Goal: Information Seeking & Learning: Find specific fact

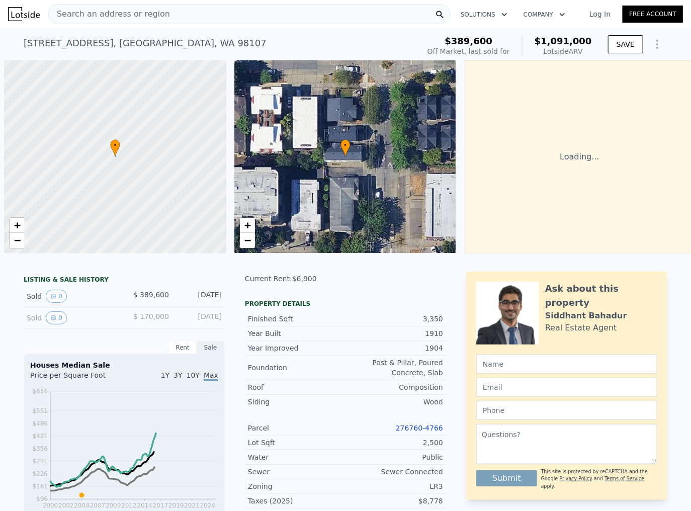
scroll to position [0, 4]
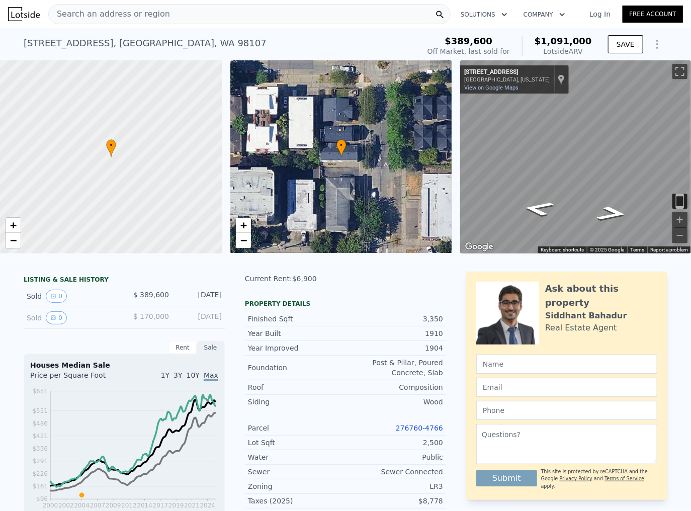
click at [144, 9] on span "Search an address or region" at bounding box center [109, 14] width 121 height 12
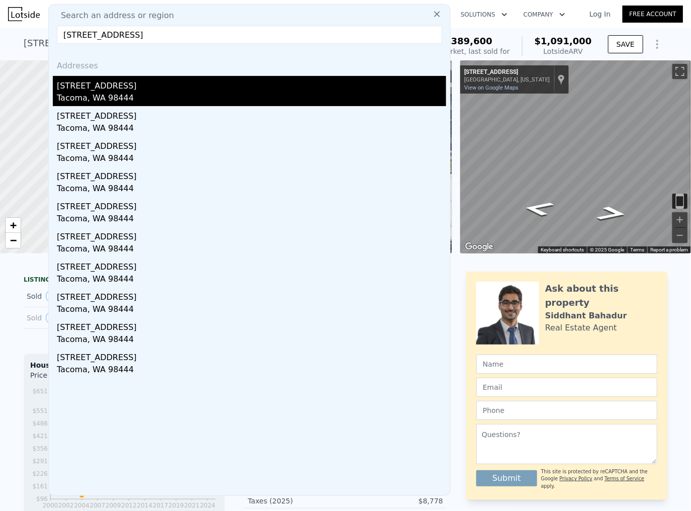
type input "1051 S 86th St, Tacoma, WA, 98444"
click at [98, 95] on div "Tacoma, WA 98444" at bounding box center [251, 99] width 389 height 14
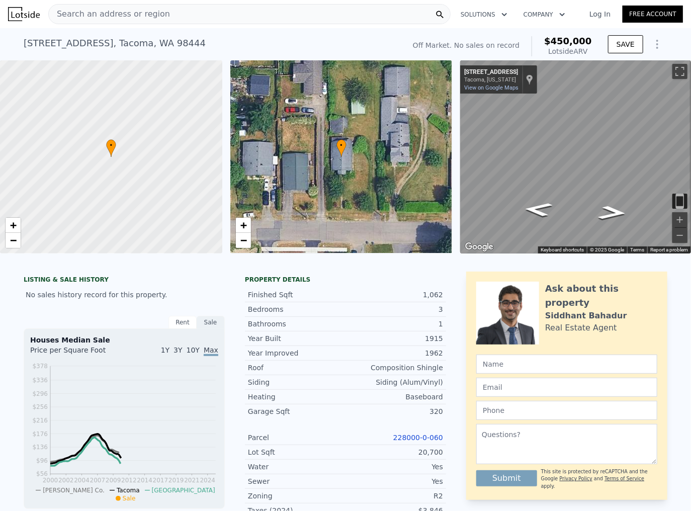
click at [131, 11] on span "Search an address or region" at bounding box center [109, 14] width 121 height 12
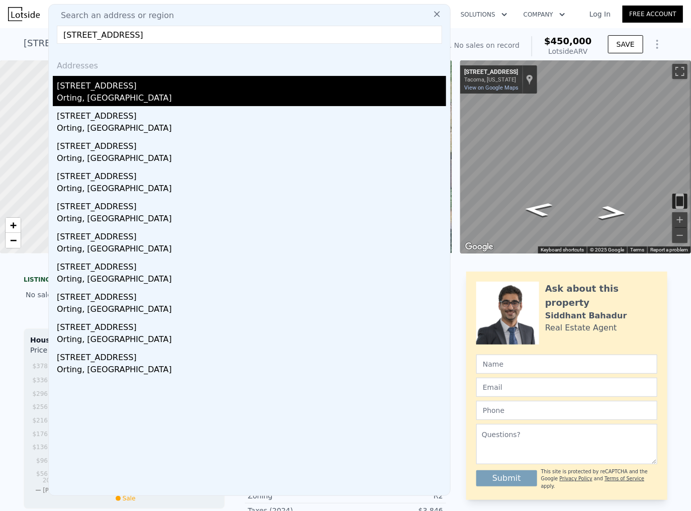
type input "14815 S Prairie Carbon River Rd E, Orting, WA , 98360"
click at [124, 86] on div "14815 S Prairie Carbon River Rd E" at bounding box center [251, 84] width 389 height 16
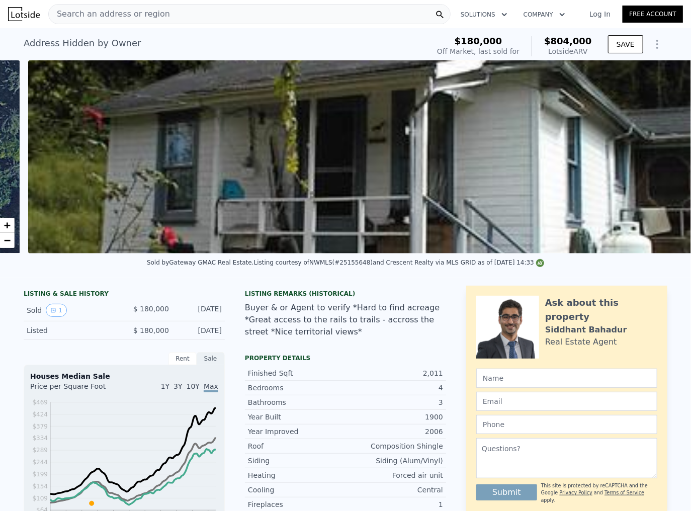
scroll to position [0, 460]
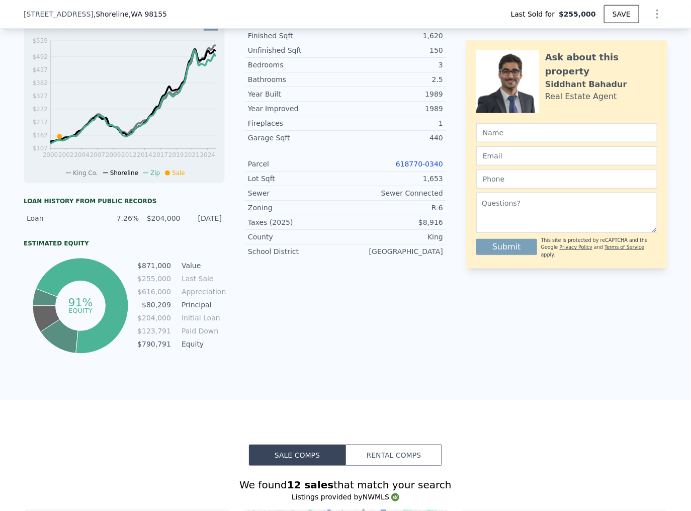
scroll to position [237, 0]
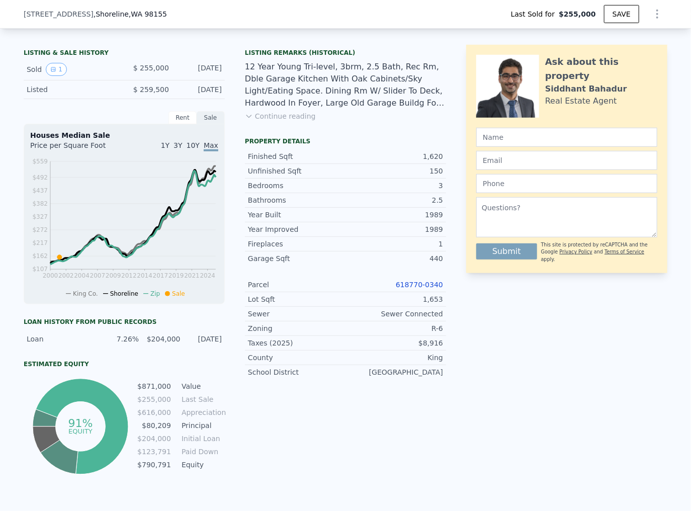
click at [129, 17] on span ", WA 98155" at bounding box center [148, 14] width 38 height 8
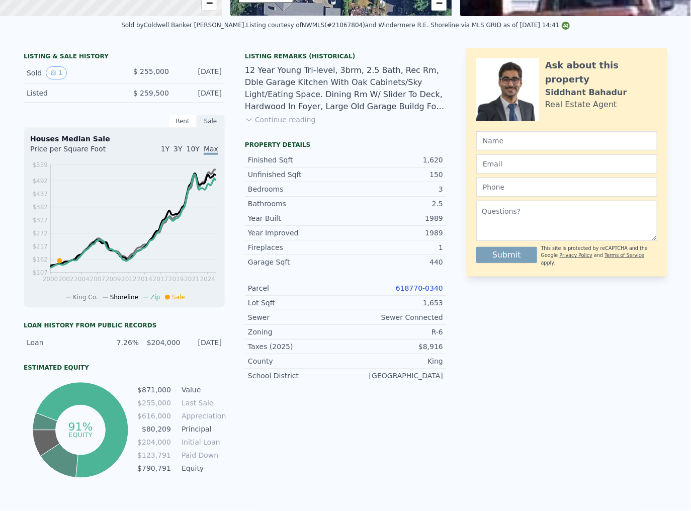
scroll to position [0, 0]
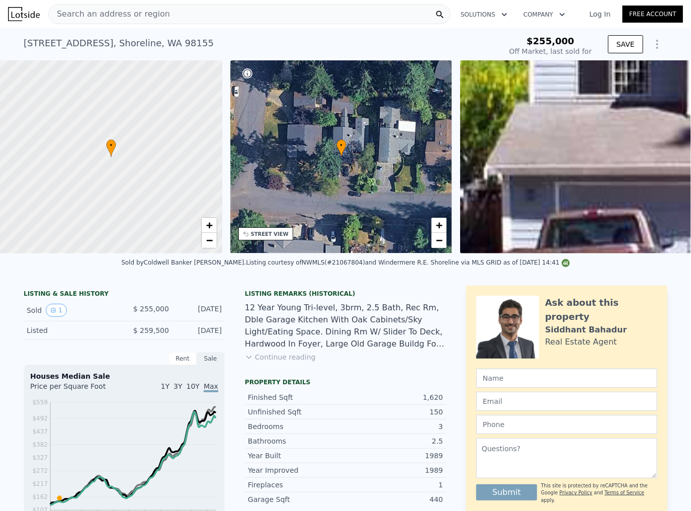
click at [122, 17] on span "Search an address or region" at bounding box center [109, 14] width 121 height 12
type input "$ 871,000"
type input "$ 532,007"
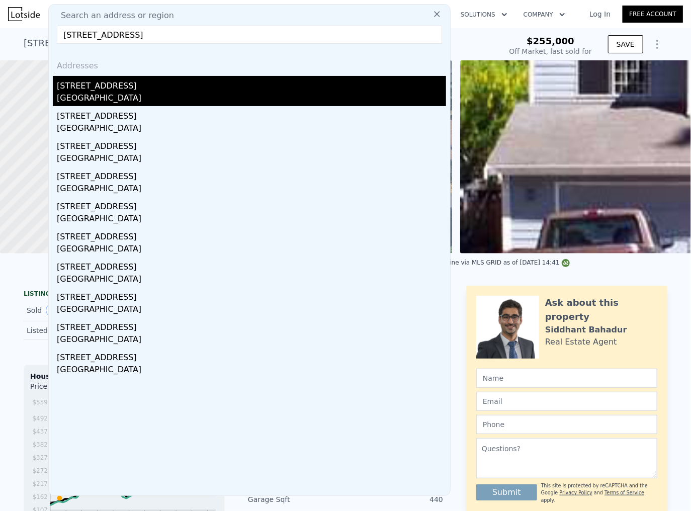
type input "[STREET_ADDRESS]"
click at [104, 85] on div "[STREET_ADDRESS]" at bounding box center [251, 84] width 389 height 16
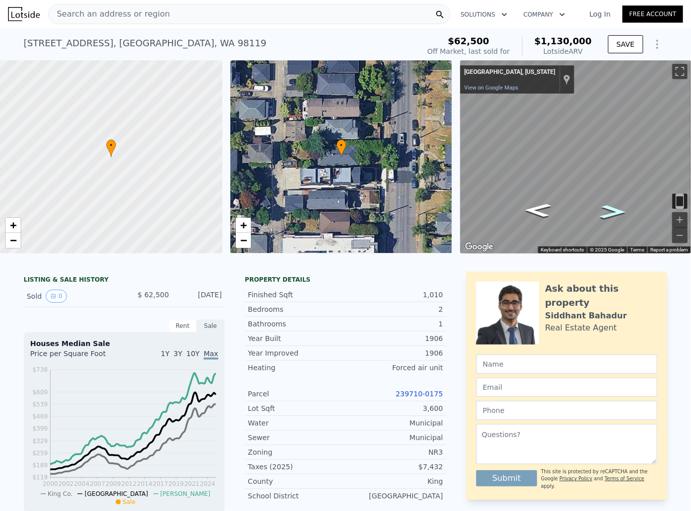
click at [604, 209] on icon "Go South" at bounding box center [612, 212] width 49 height 20
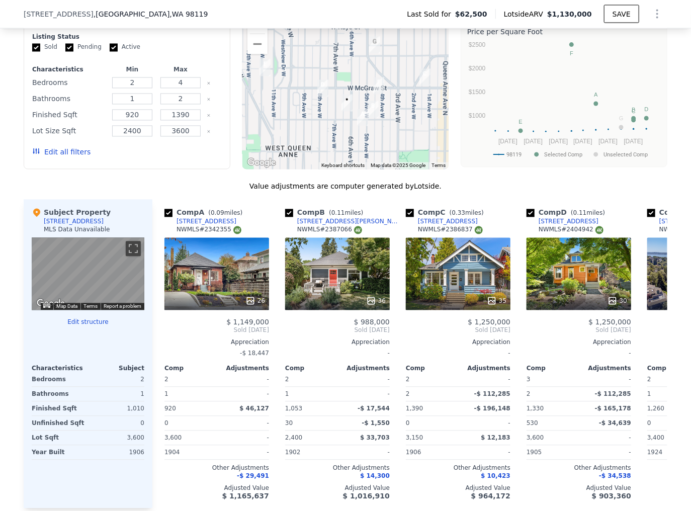
scroll to position [881, 0]
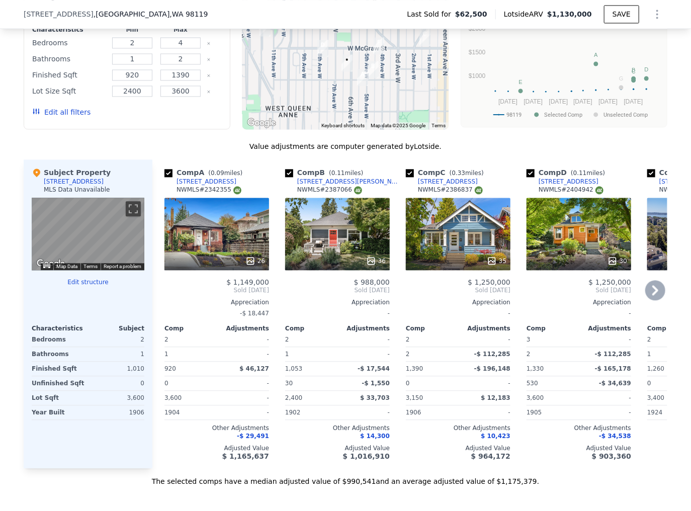
click at [211, 242] on div "26" at bounding box center [216, 234] width 105 height 72
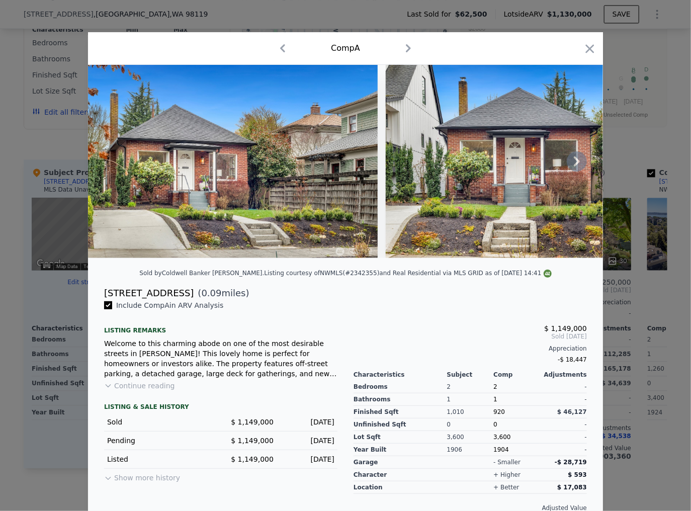
click at [568, 163] on icon at bounding box center [577, 161] width 20 height 20
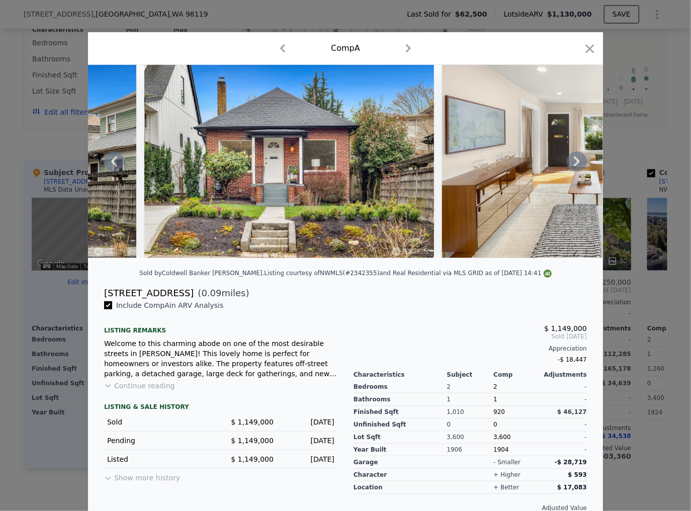
click at [573, 165] on icon at bounding box center [577, 161] width 20 height 20
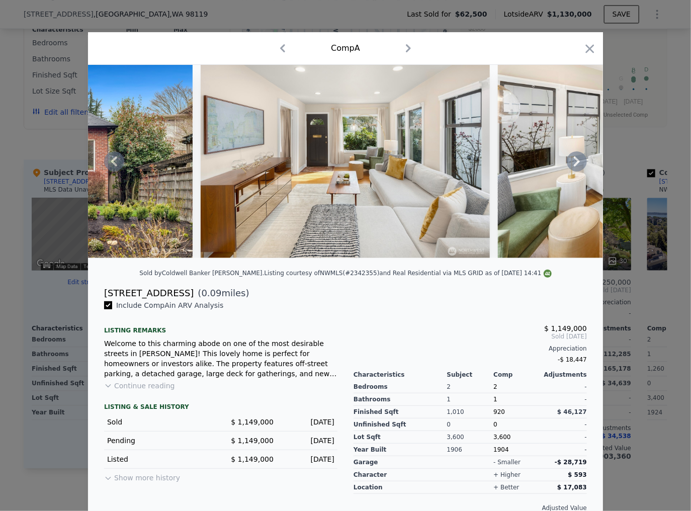
click at [573, 165] on icon at bounding box center [577, 161] width 20 height 20
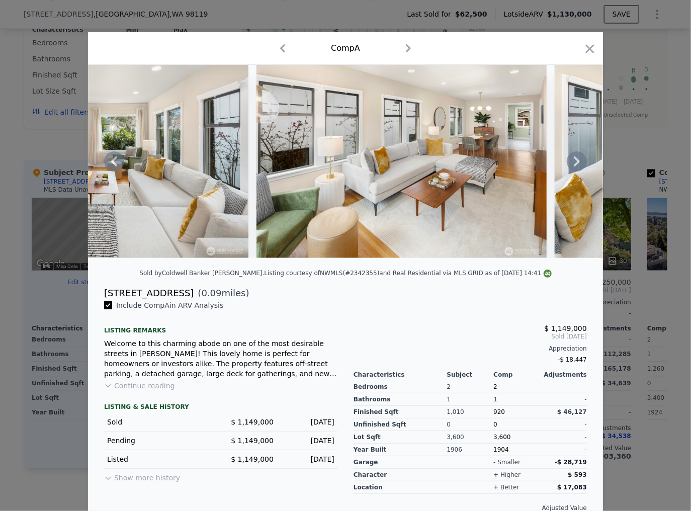
click at [573, 165] on icon at bounding box center [577, 161] width 20 height 20
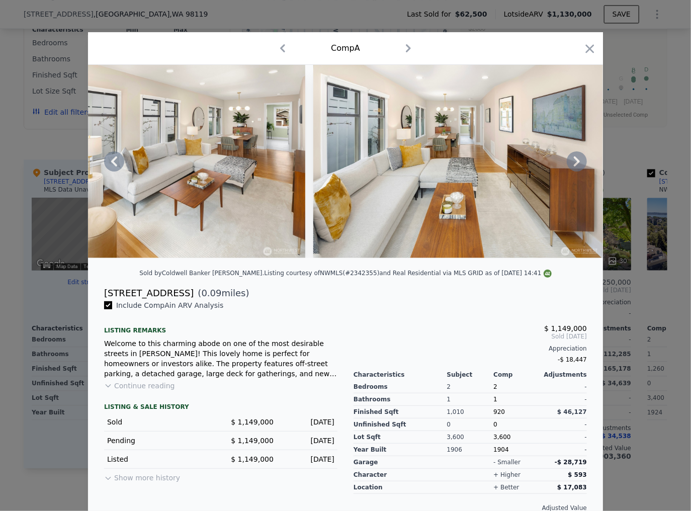
click at [573, 165] on icon at bounding box center [577, 161] width 20 height 20
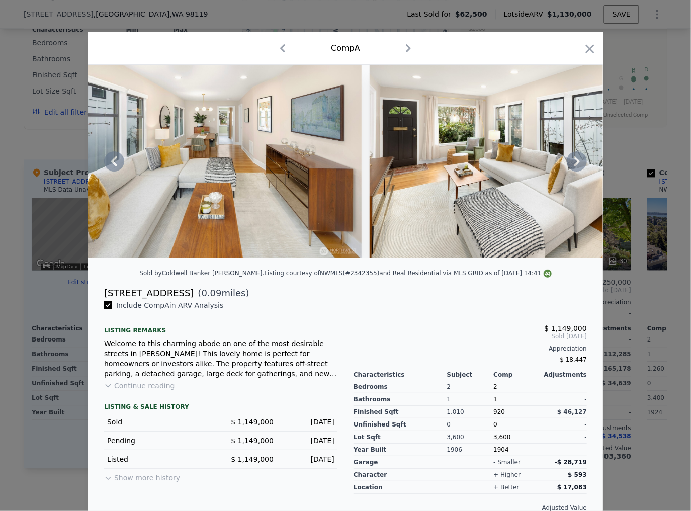
click at [573, 165] on icon at bounding box center [577, 161] width 20 height 20
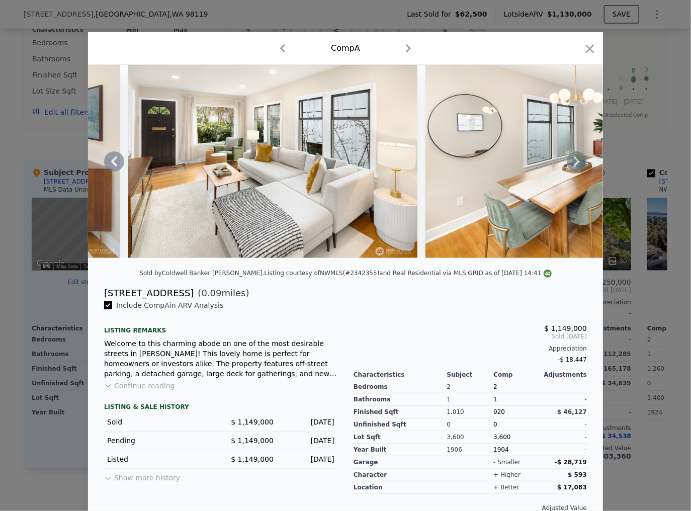
click at [573, 165] on icon at bounding box center [577, 161] width 20 height 20
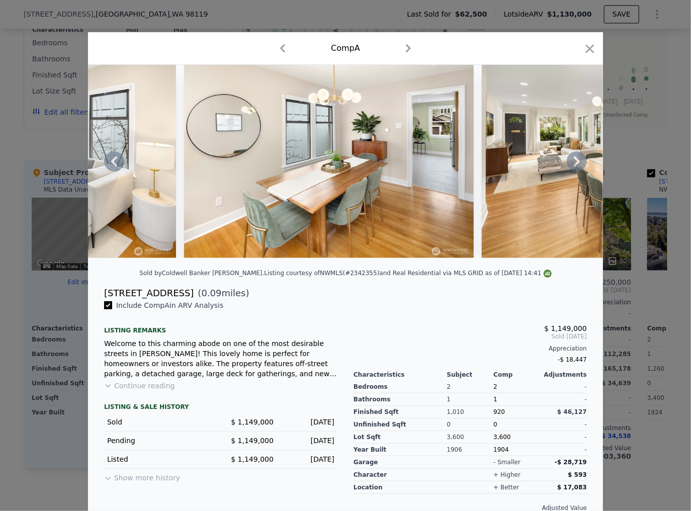
click at [573, 165] on icon at bounding box center [577, 161] width 20 height 20
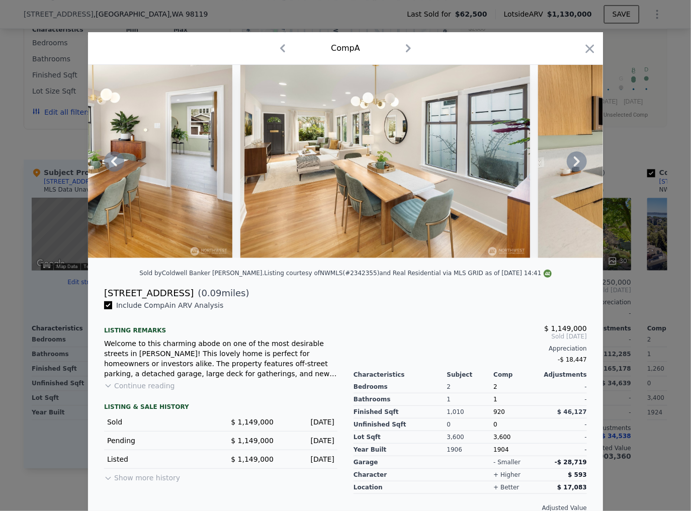
click at [573, 165] on icon at bounding box center [577, 161] width 20 height 20
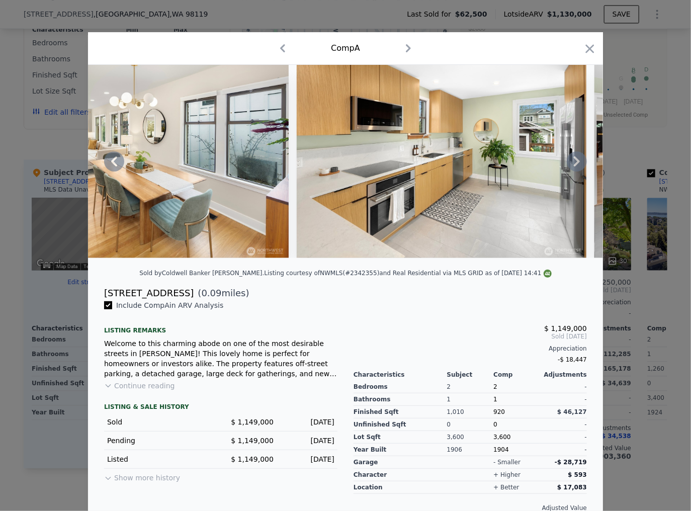
click at [573, 165] on icon at bounding box center [577, 161] width 20 height 20
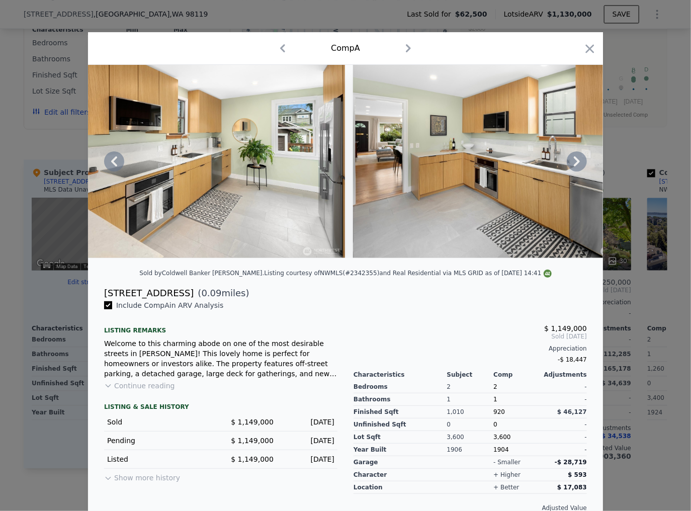
click at [573, 165] on icon at bounding box center [577, 161] width 20 height 20
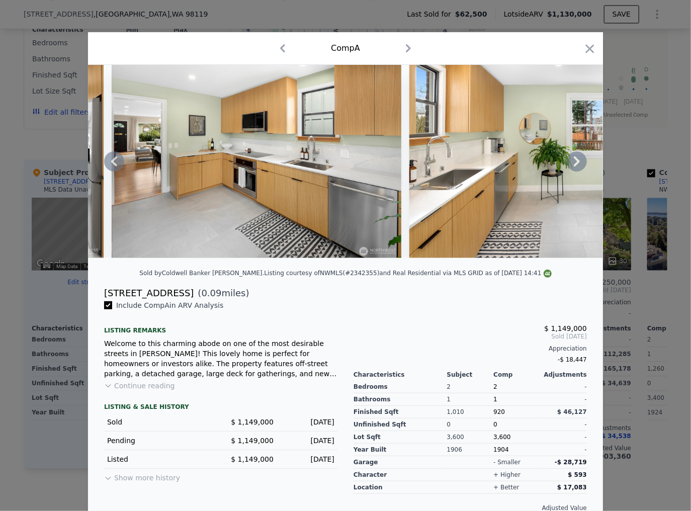
click at [573, 165] on icon at bounding box center [577, 161] width 20 height 20
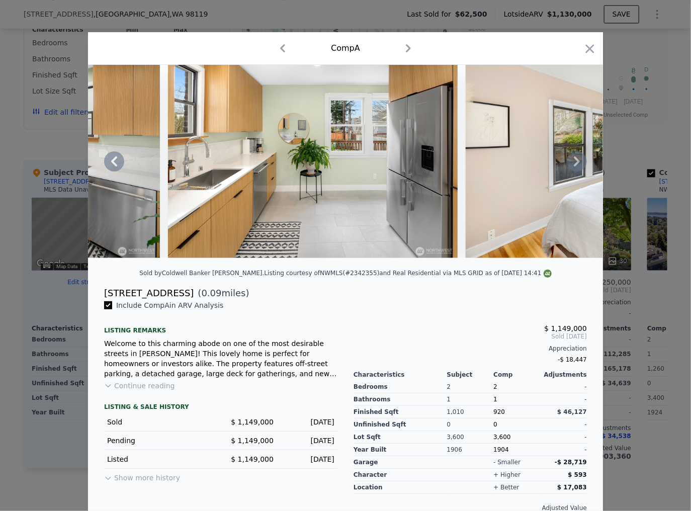
click at [573, 165] on icon at bounding box center [577, 161] width 20 height 20
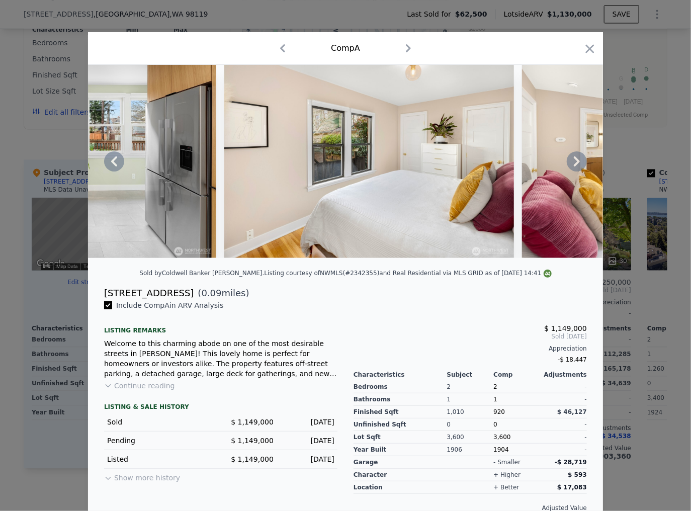
click at [573, 165] on icon at bounding box center [577, 161] width 20 height 20
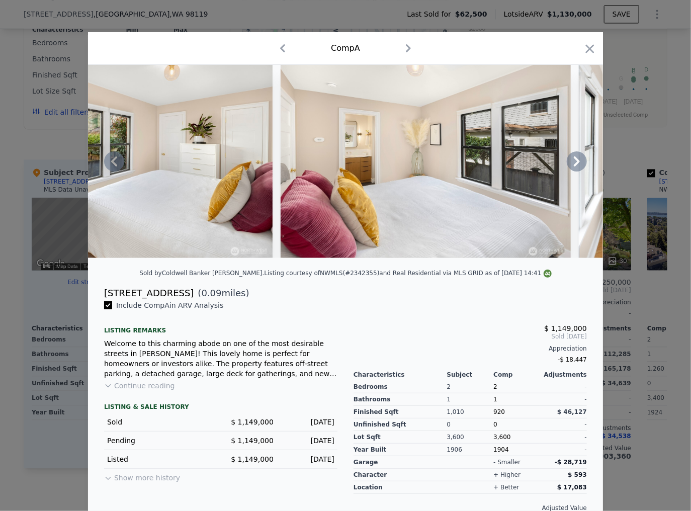
click at [573, 165] on icon at bounding box center [577, 161] width 20 height 20
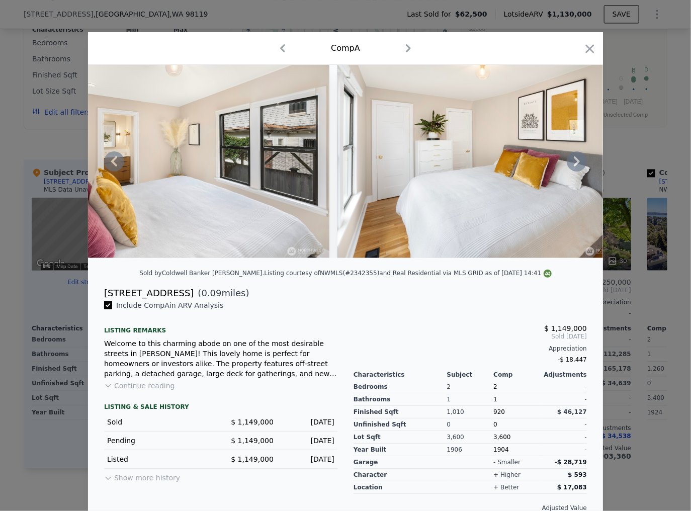
click at [573, 165] on icon at bounding box center [577, 161] width 20 height 20
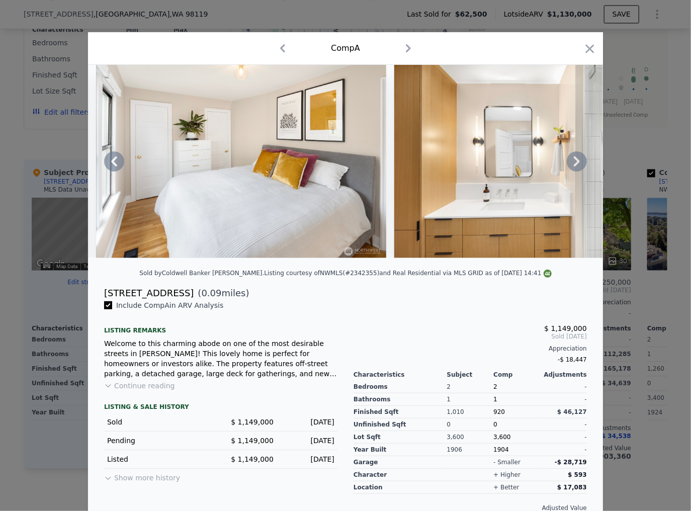
click at [573, 165] on icon at bounding box center [577, 161] width 20 height 20
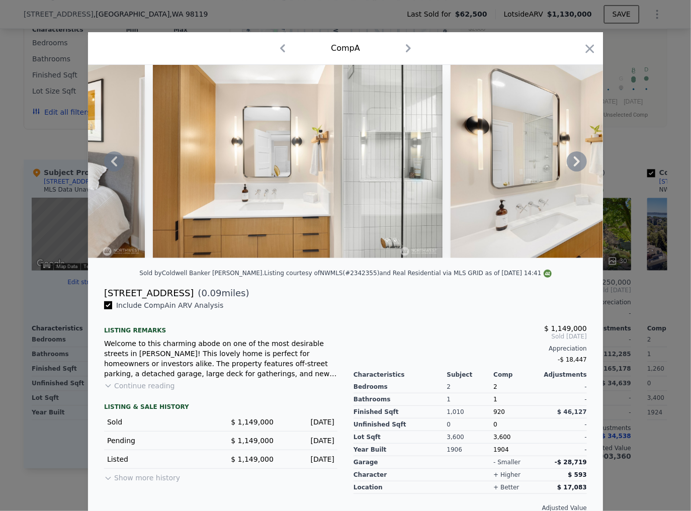
click at [573, 165] on icon at bounding box center [577, 161] width 20 height 20
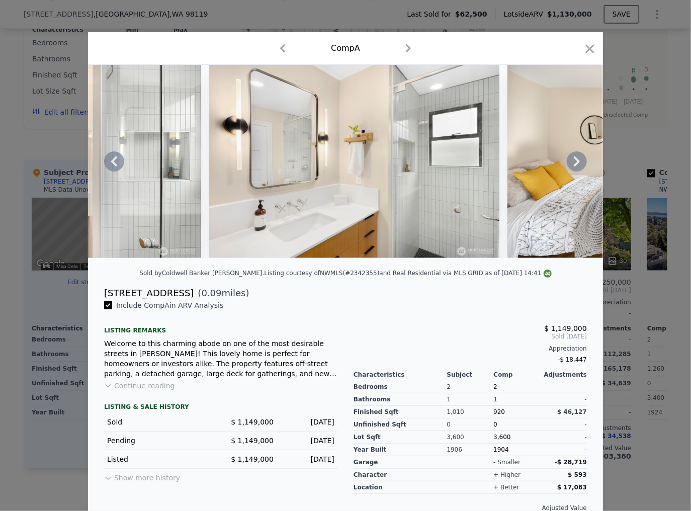
click at [573, 165] on icon at bounding box center [577, 161] width 20 height 20
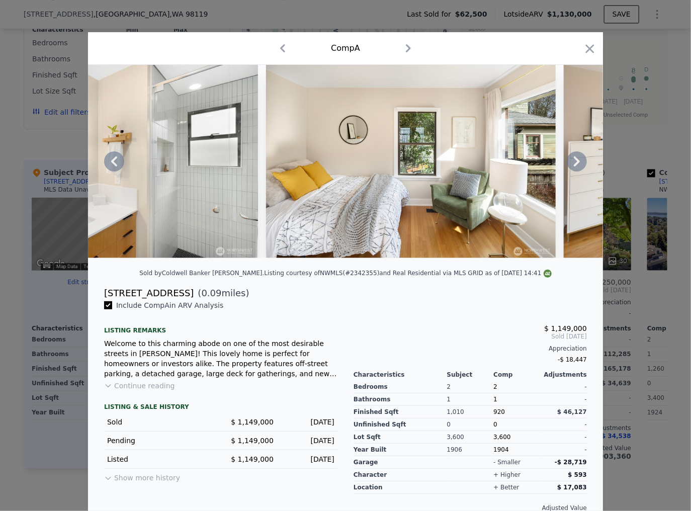
click at [573, 165] on icon at bounding box center [577, 161] width 20 height 20
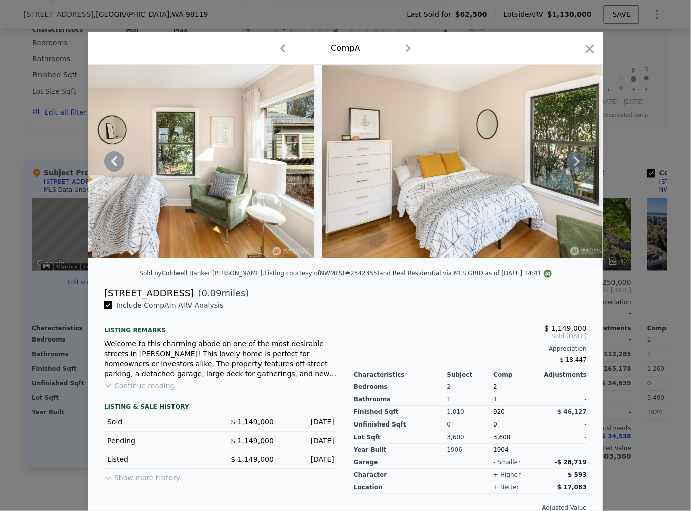
click at [573, 165] on icon at bounding box center [577, 161] width 20 height 20
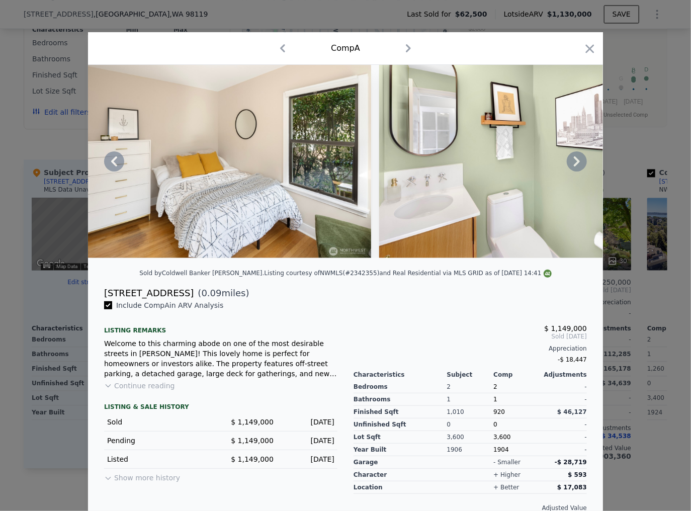
click at [573, 165] on icon at bounding box center [577, 161] width 20 height 20
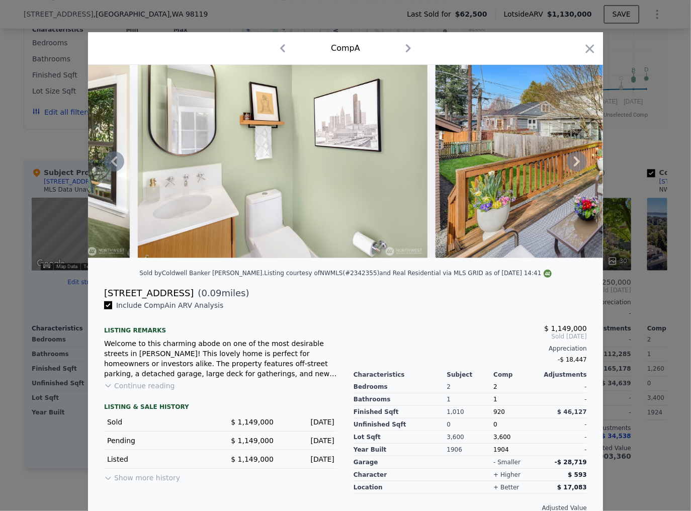
click at [573, 165] on icon at bounding box center [577, 161] width 20 height 20
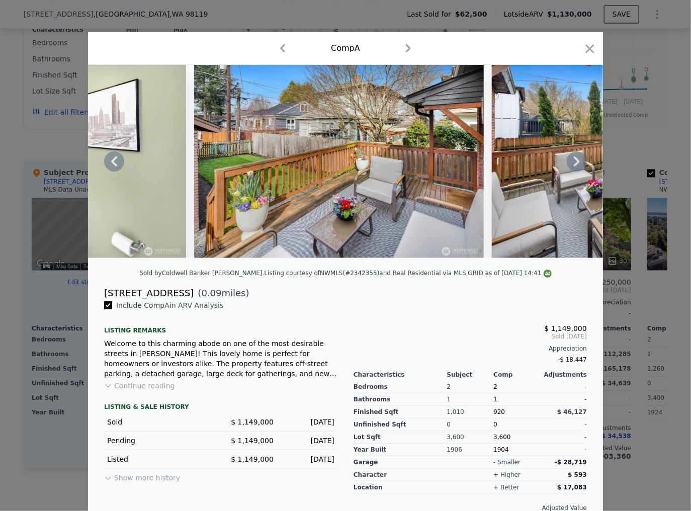
click at [573, 165] on icon at bounding box center [577, 161] width 20 height 20
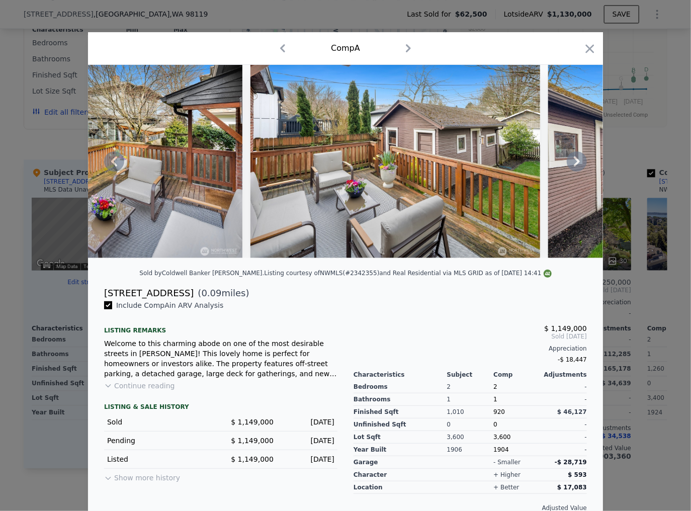
click at [573, 165] on icon at bounding box center [577, 161] width 20 height 20
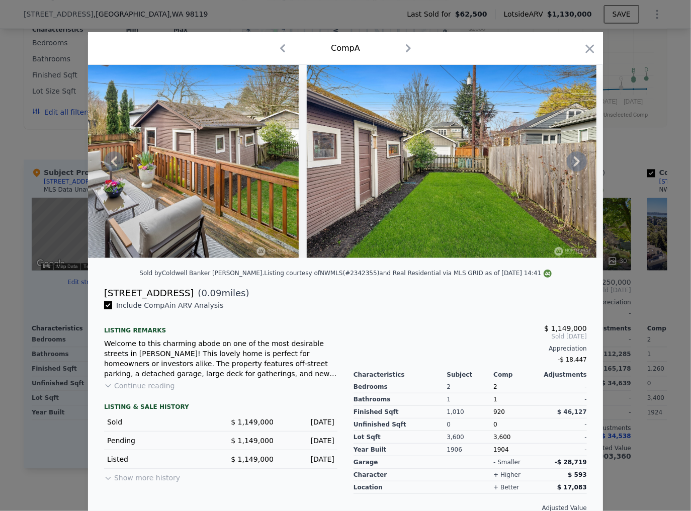
click at [573, 165] on icon at bounding box center [577, 161] width 20 height 20
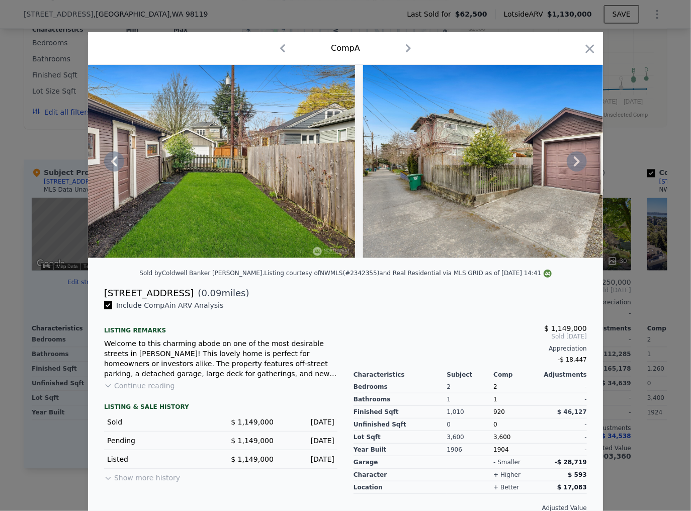
click at [573, 165] on icon at bounding box center [577, 161] width 20 height 20
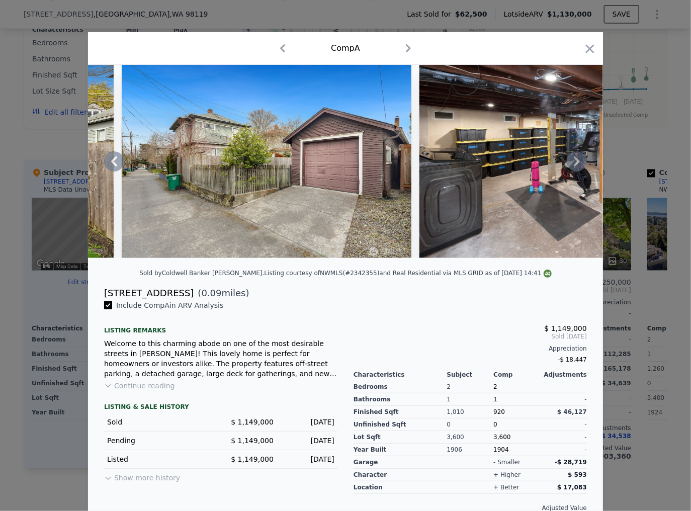
click at [573, 165] on icon at bounding box center [577, 161] width 20 height 20
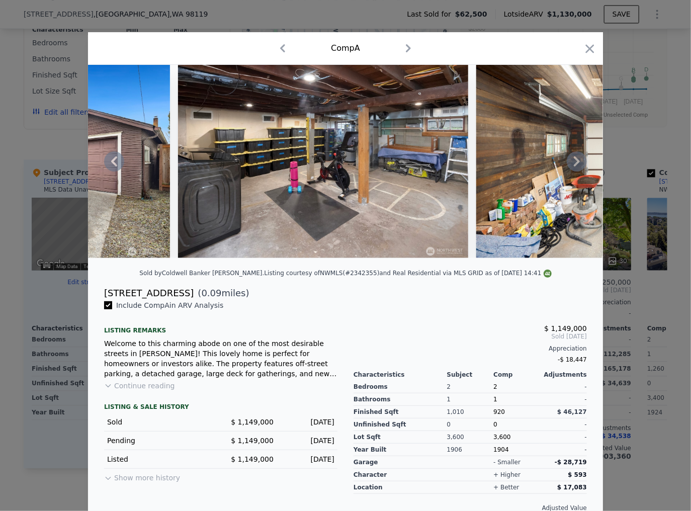
click at [573, 165] on icon at bounding box center [577, 161] width 20 height 20
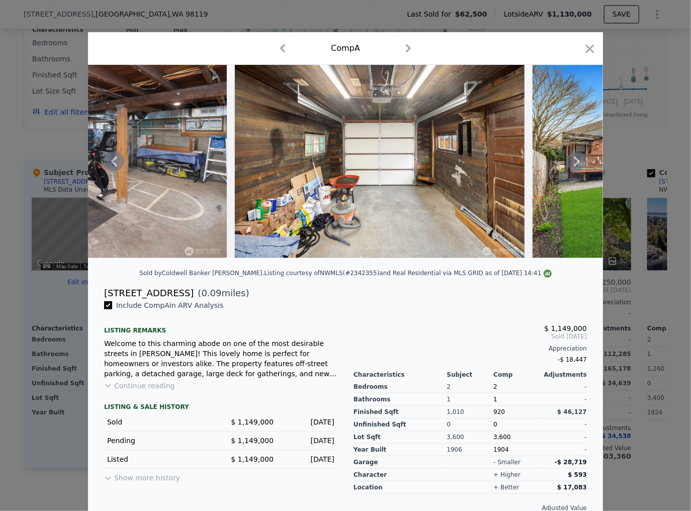
click at [573, 165] on icon at bounding box center [577, 161] width 20 height 20
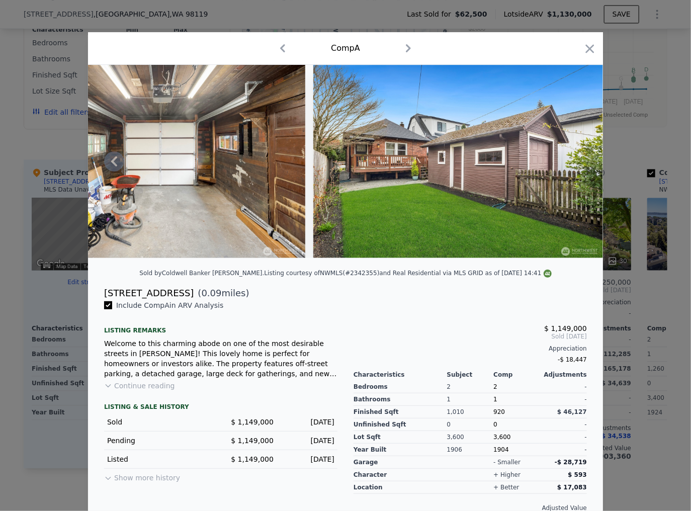
click at [573, 165] on img at bounding box center [458, 161] width 290 height 193
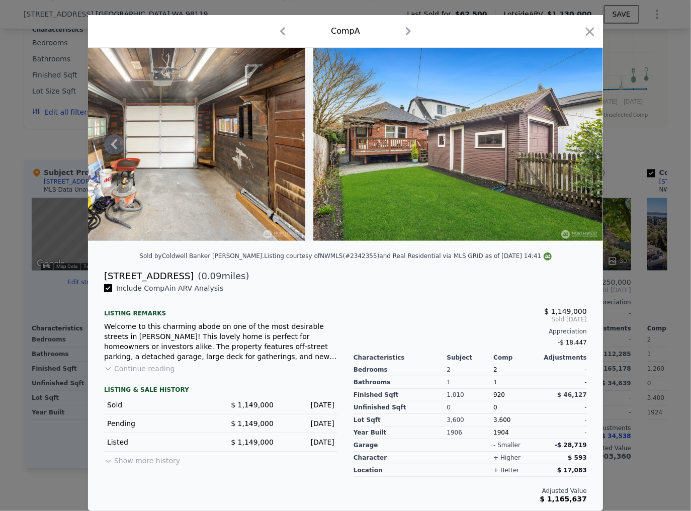
click at [605, 171] on div at bounding box center [345, 255] width 691 height 511
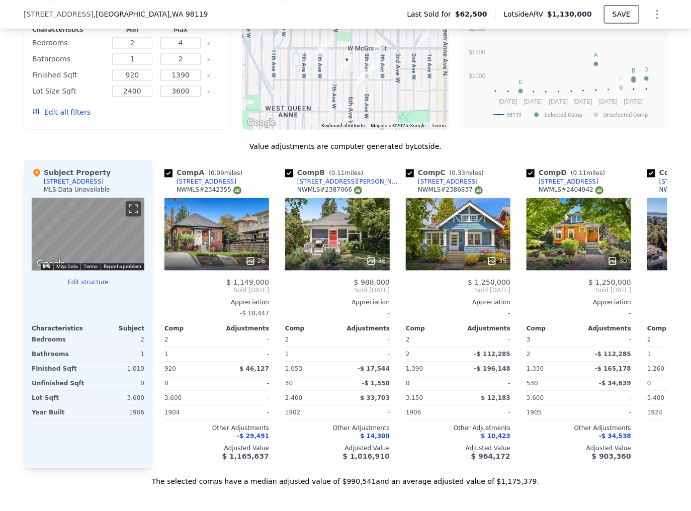
click at [131, 212] on button "Toggle fullscreen view" at bounding box center [133, 208] width 15 height 15
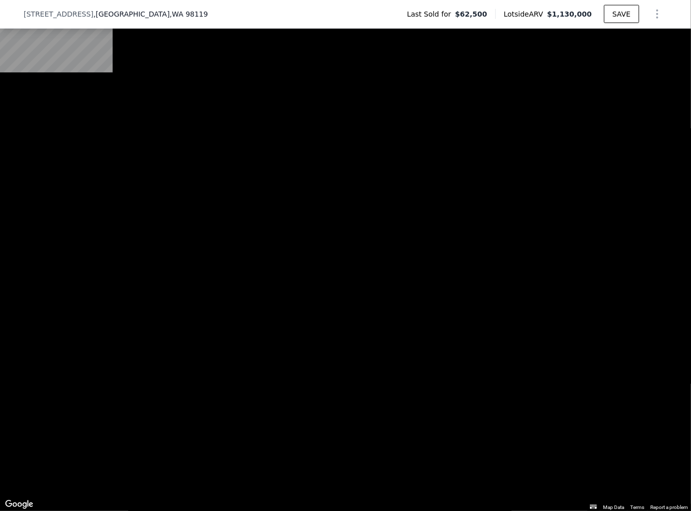
scroll to position [4, 0]
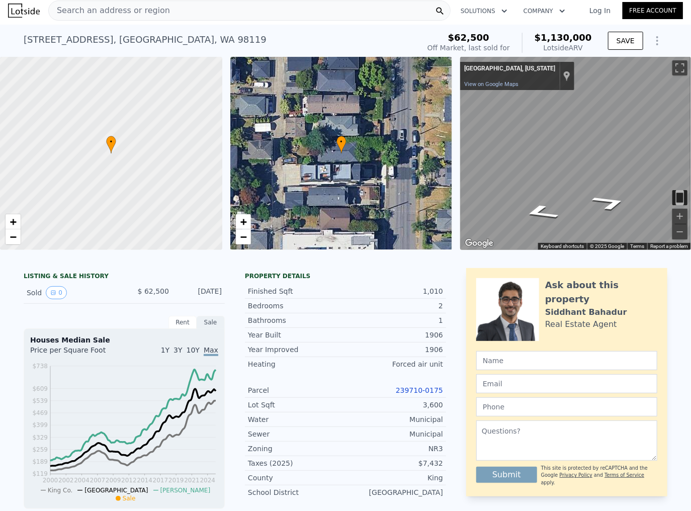
click at [123, 41] on div "[STREET_ADDRESS]" at bounding box center [145, 40] width 243 height 14
copy div "[STREET_ADDRESS] Sold [DATE] for $62,500 (~ARV $1.130m )"
